Goal: Contribute content: Add original content to the website for others to see

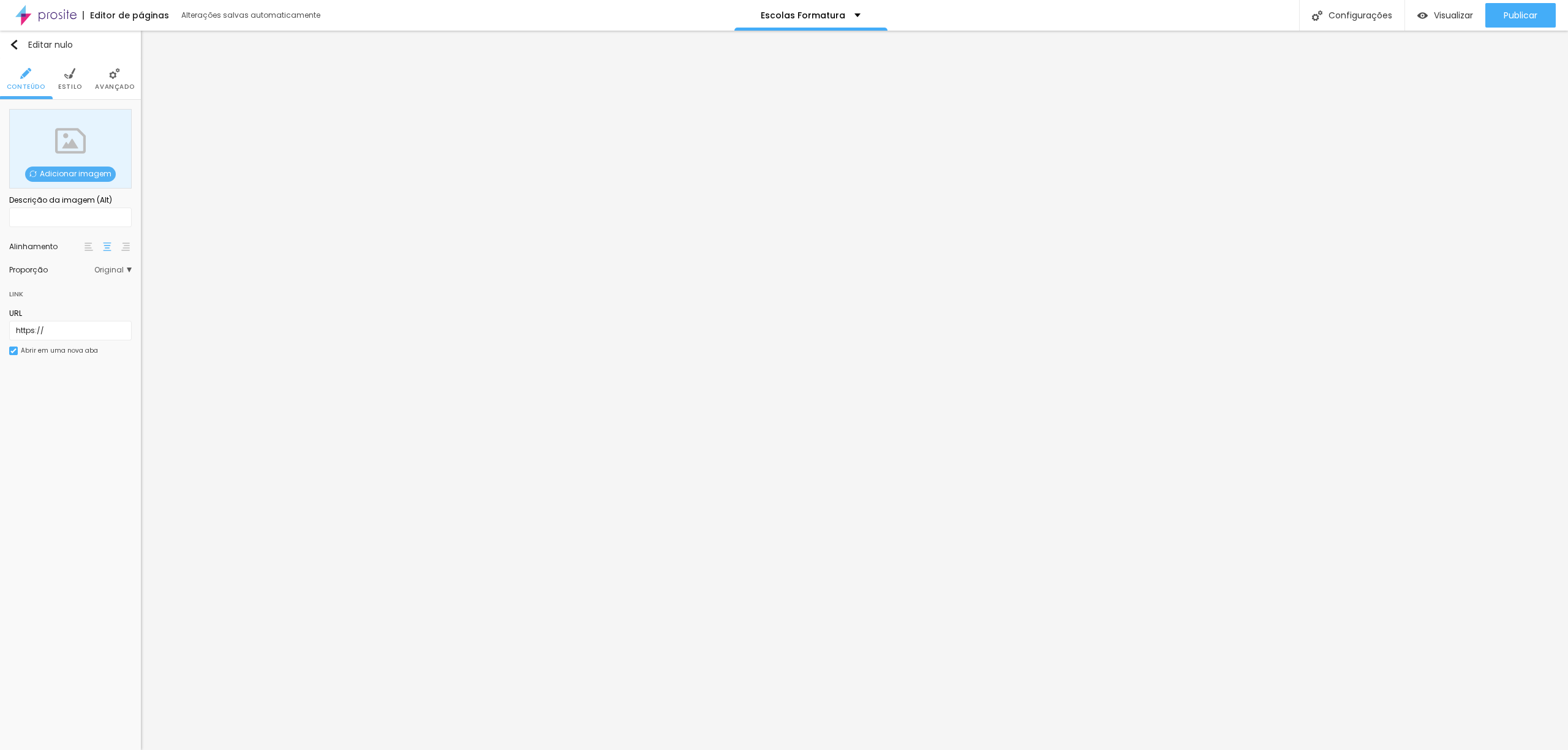
click at [47, 173] on font "Adicionar imagem" at bounding box center [75, 173] width 72 height 10
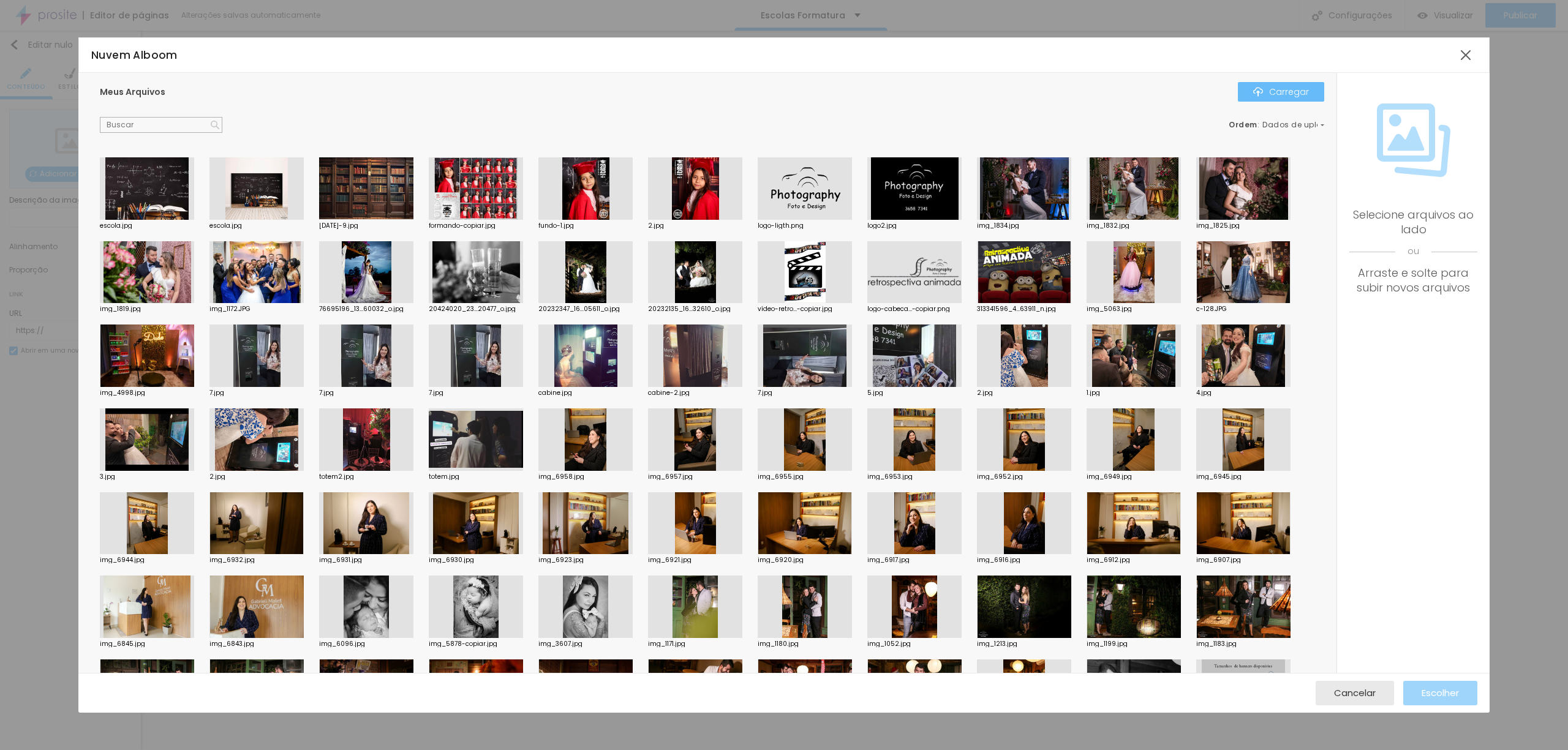
click at [1274, 93] on font "Carregar" at bounding box center [1289, 92] width 40 height 13
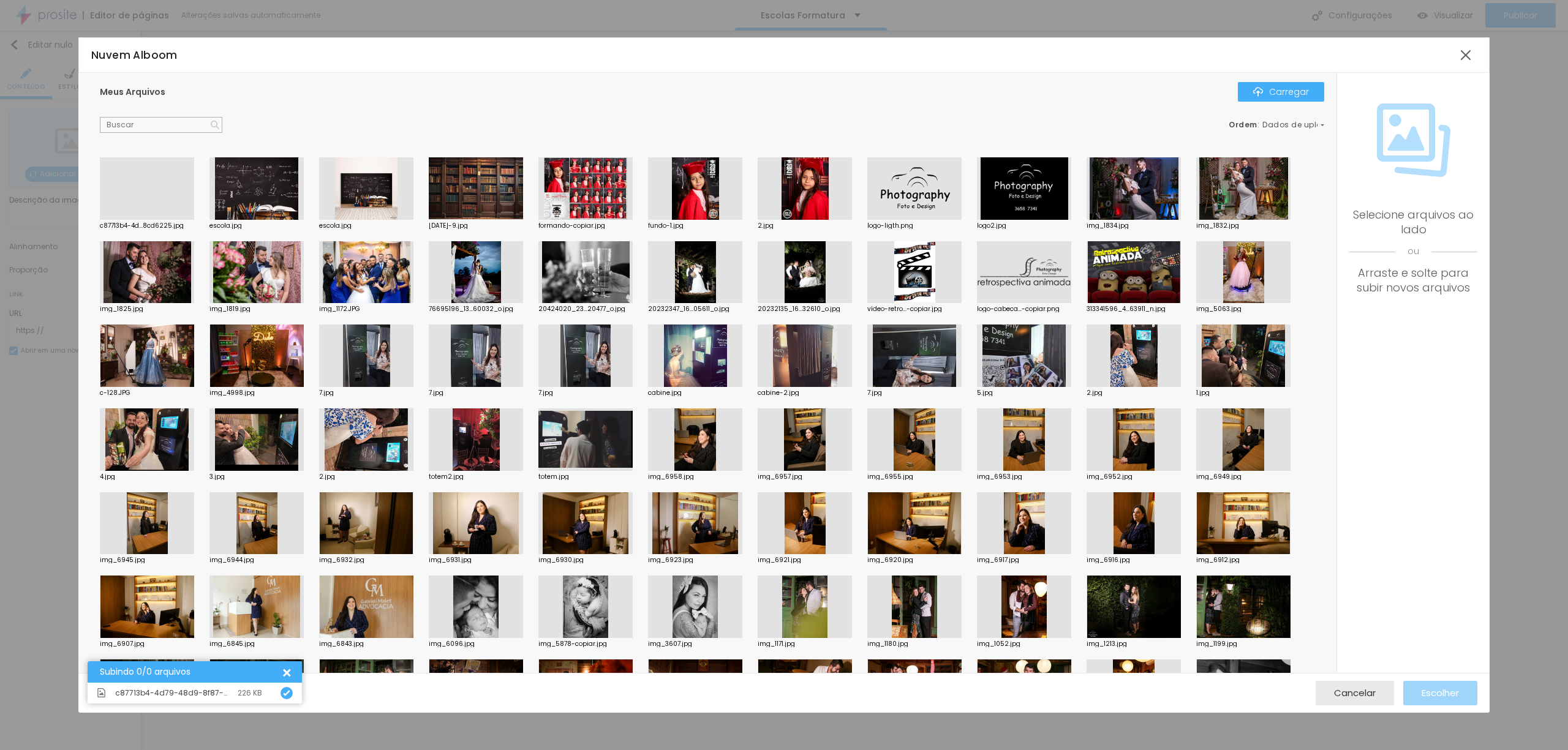
click at [160, 220] on div at bounding box center [146, 220] width 94 height 0
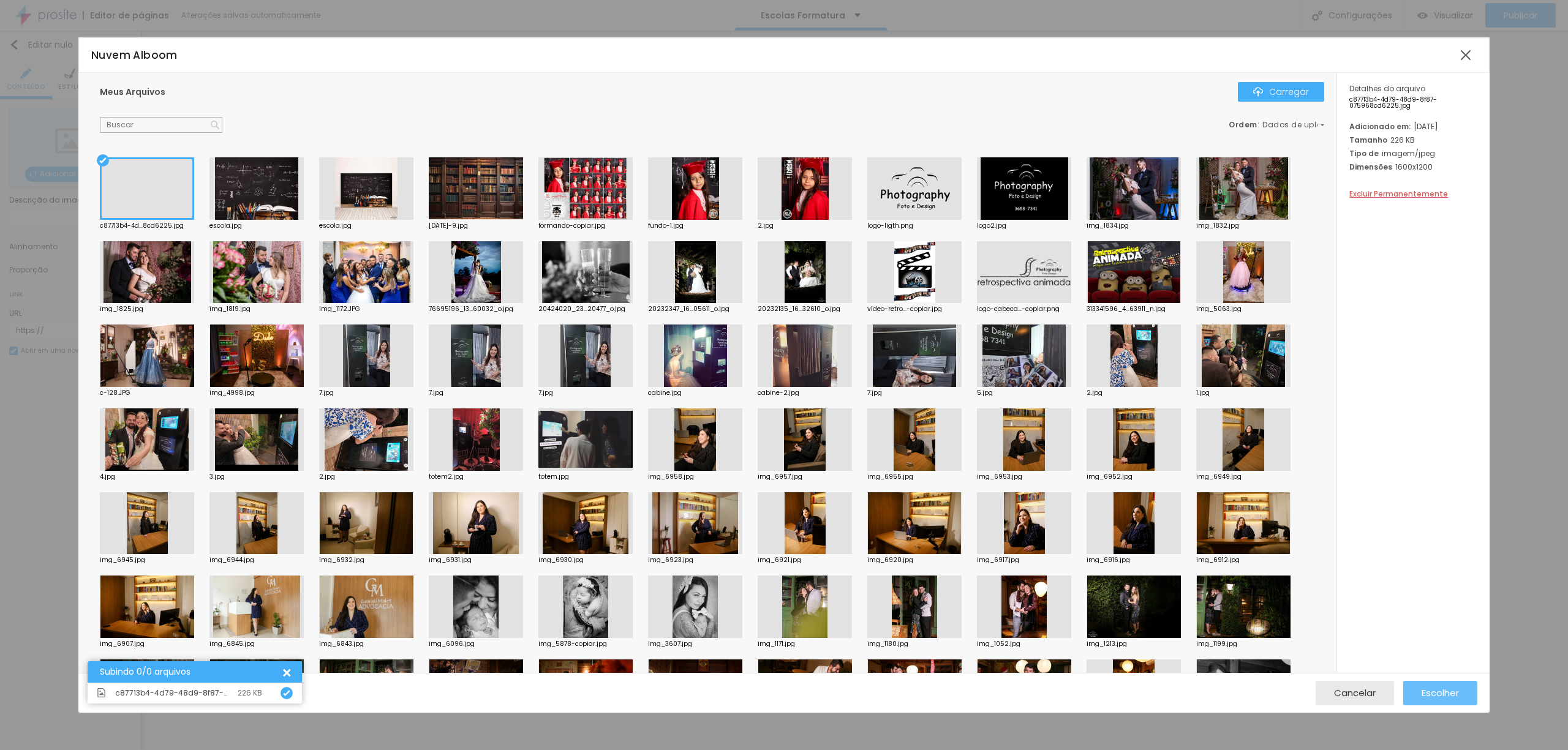
click at [1448, 692] on font "Escolher" at bounding box center [1440, 693] width 38 height 13
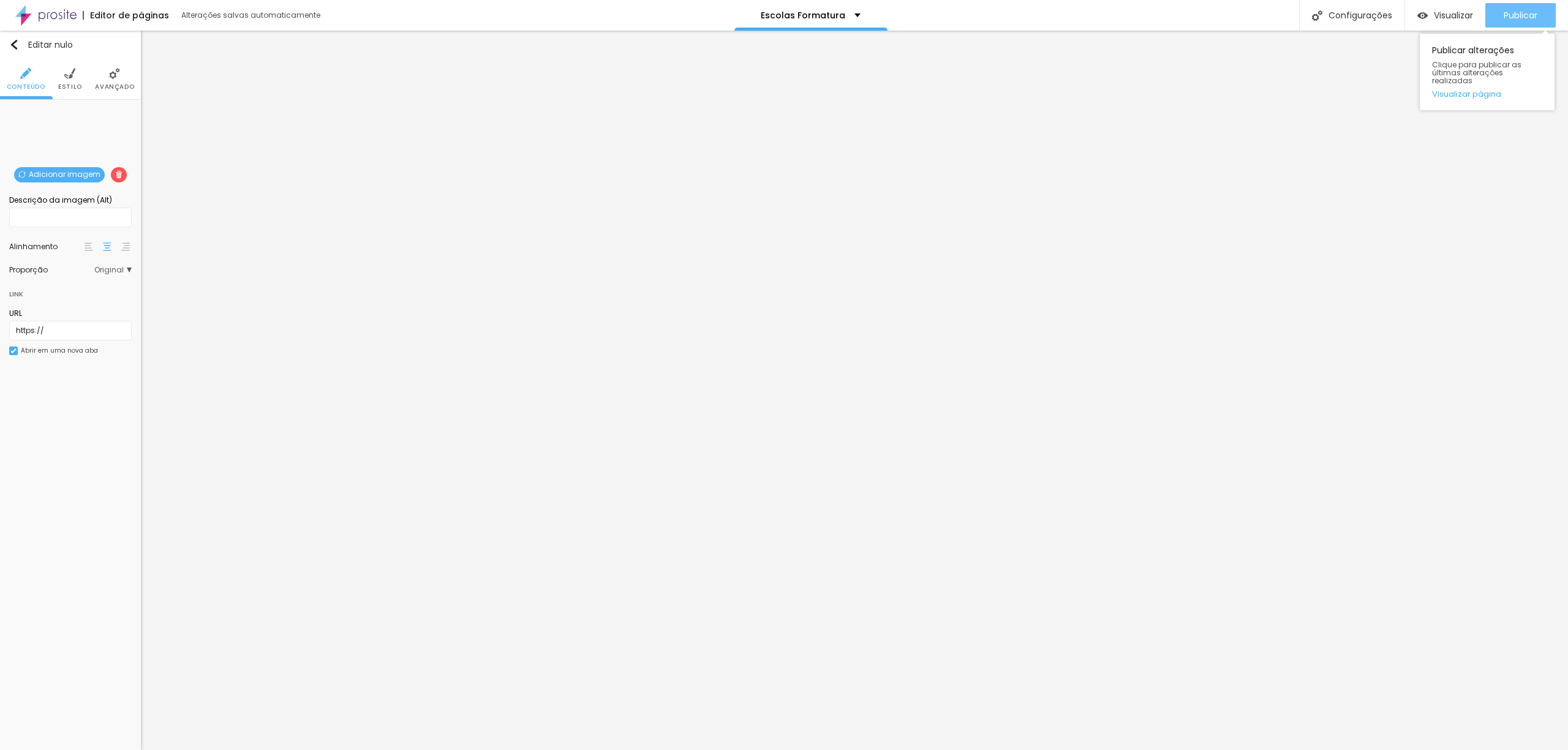
click at [1503, 21] on div "Publicar" at bounding box center [1520, 15] width 33 height 24
click at [1523, 13] on font "Publicar" at bounding box center [1520, 15] width 33 height 13
click at [1534, 13] on font "Publicar" at bounding box center [1520, 15] width 33 height 13
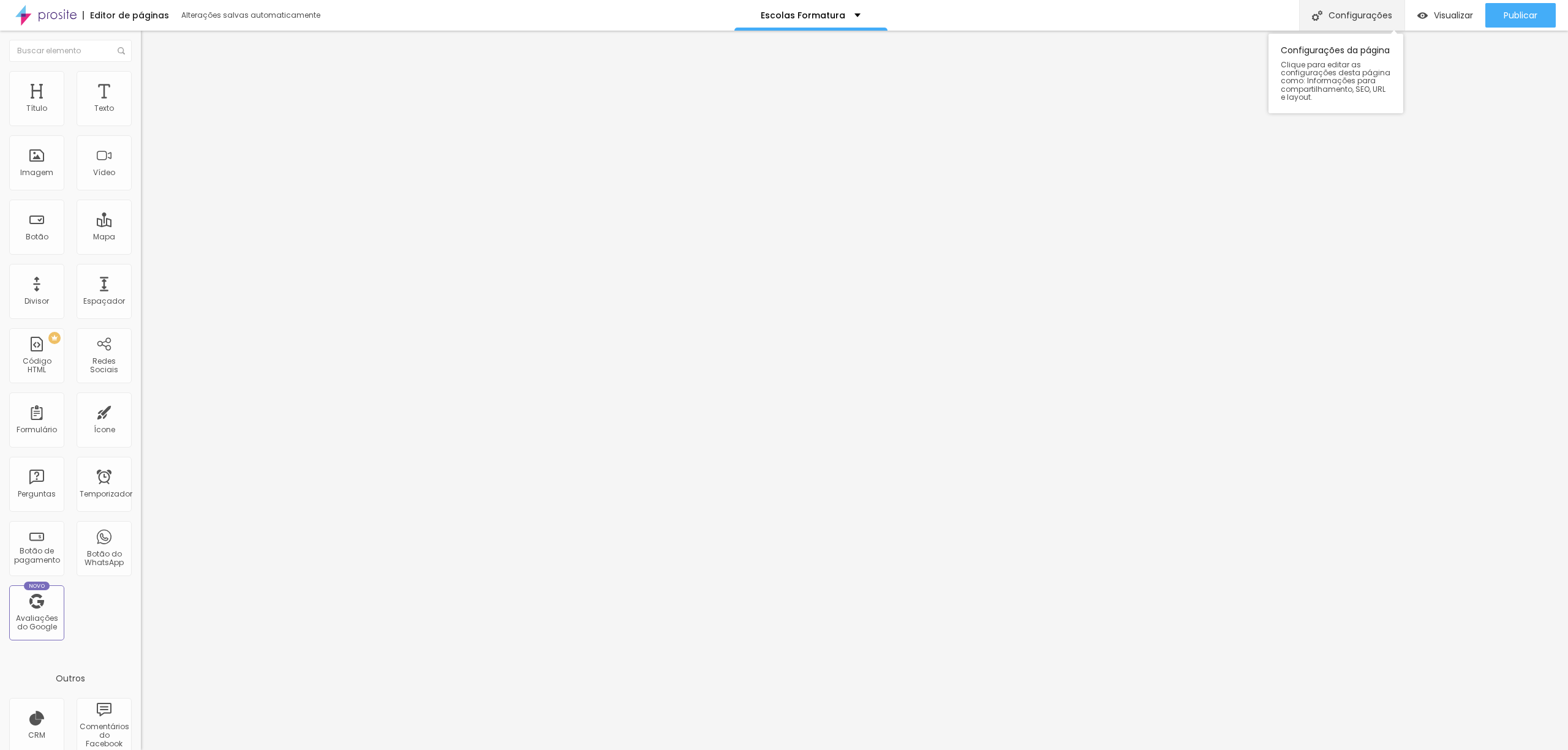
click at [1345, 16] on font "Configurações" at bounding box center [1360, 15] width 63 height 13
click at [1008, 749] on div at bounding box center [784, 763] width 1568 height 11
click at [1340, 13] on font "Configurações" at bounding box center [1360, 15] width 63 height 13
click at [1003, 749] on div at bounding box center [784, 763] width 1568 height 11
